Goal: Find specific page/section

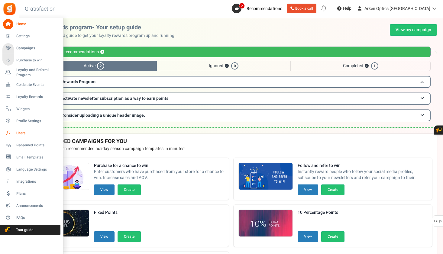
click at [21, 129] on link "Users" at bounding box center [31, 133] width 58 height 10
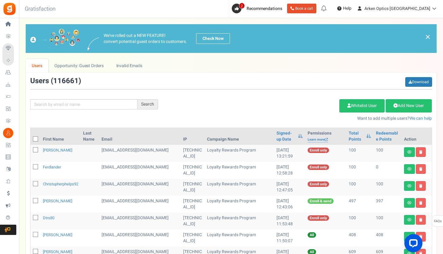
click at [78, 110] on div "Search Add Etsy Order Delete Selected Users Import Users Spam Protection Subtra…" at bounding box center [231, 99] width 411 height 44
click at [77, 103] on input "text" at bounding box center [83, 104] width 107 height 10
paste input "wrflnf@gmail.com"
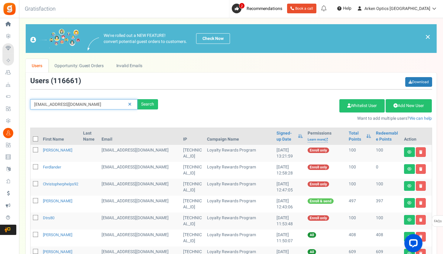
type input "wrflnf@gmail.com"
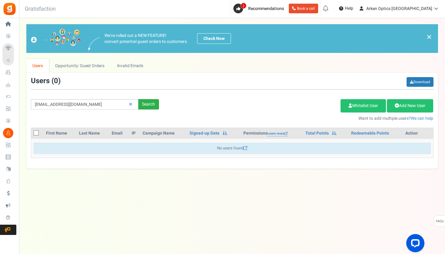
click at [151, 103] on div "Search" at bounding box center [148, 104] width 21 height 10
click at [131, 104] on icon at bounding box center [130, 104] width 3 height 4
click at [122, 104] on input "text" at bounding box center [84, 104] width 107 height 10
paste input "wrflnf@gmail.com"
type input "wrflnf@gmail.com"
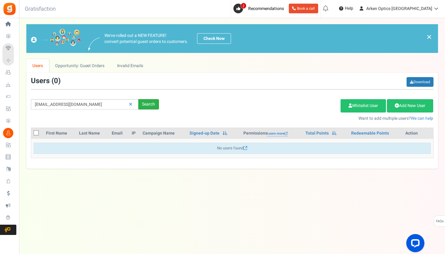
click at [148, 103] on div "Search" at bounding box center [148, 104] width 21 height 10
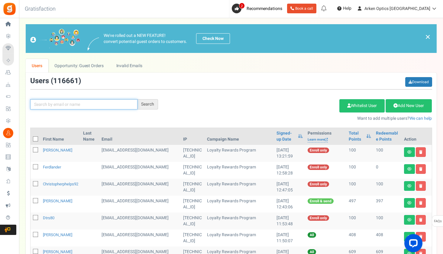
click at [100, 106] on input "text" at bounding box center [83, 104] width 107 height 10
